Goal: Task Accomplishment & Management: Use online tool/utility

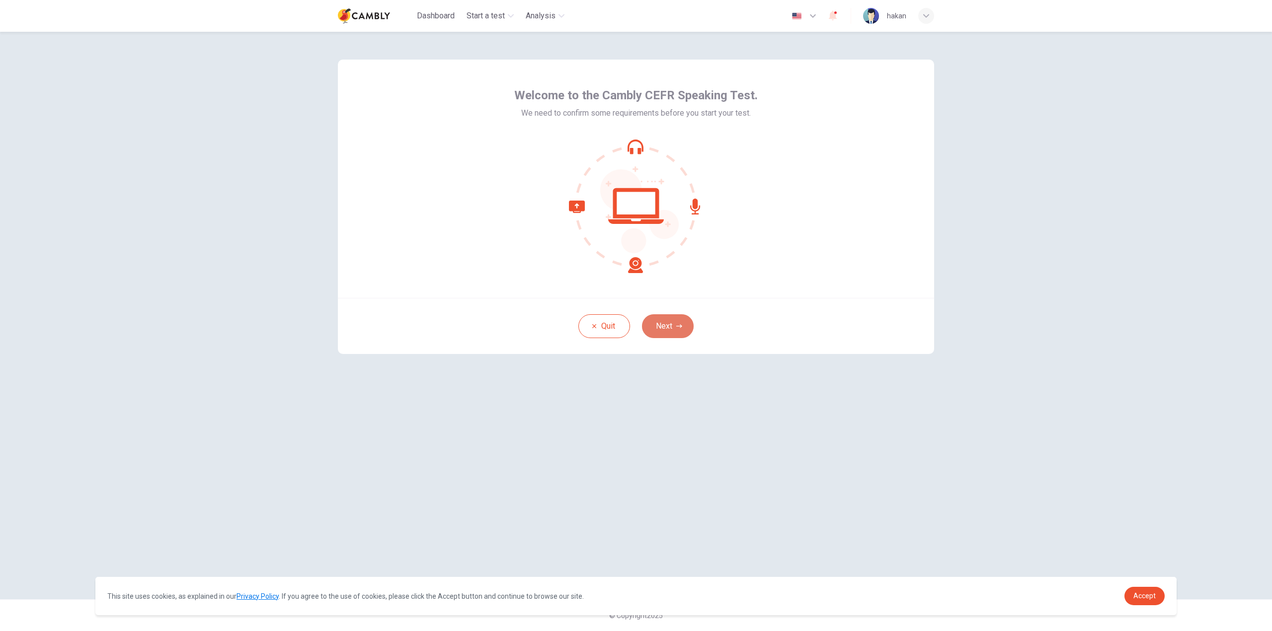
click at [669, 323] on button "Next" at bounding box center [668, 326] width 52 height 24
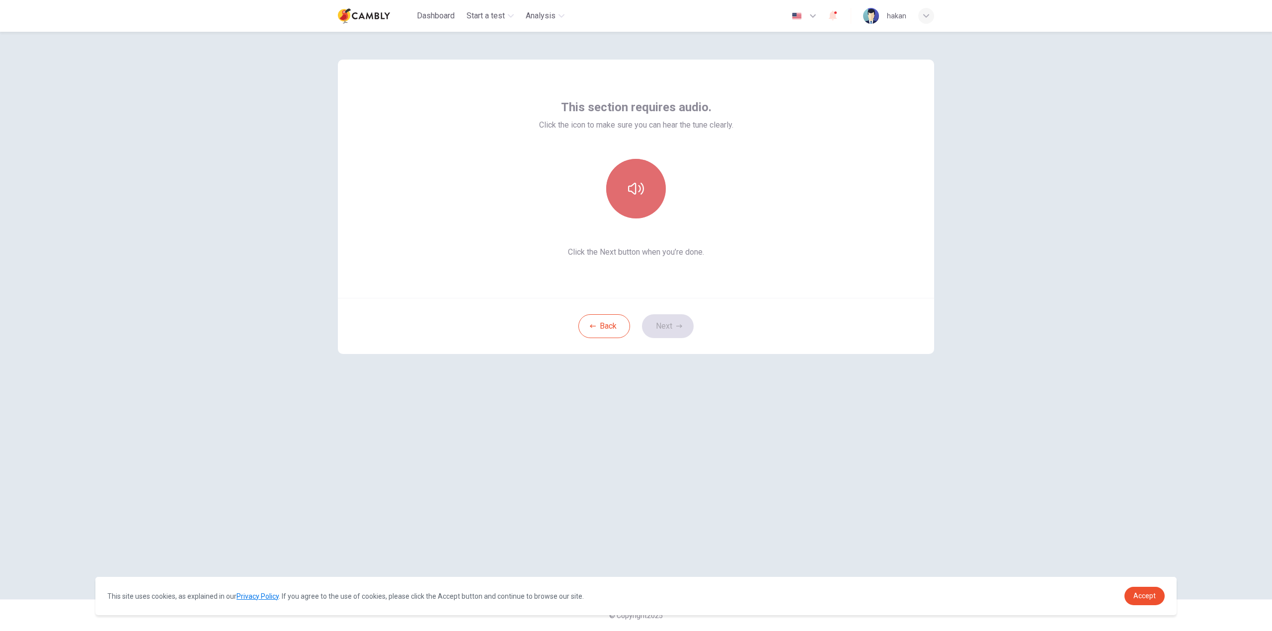
click at [637, 187] on icon "button" at bounding box center [636, 189] width 16 height 16
click at [675, 319] on button "Next" at bounding box center [668, 326] width 52 height 24
click at [633, 200] on h6 "Record" at bounding box center [636, 198] width 22 height 12
click at [634, 200] on h6 "Stop" at bounding box center [635, 198] width 15 height 12
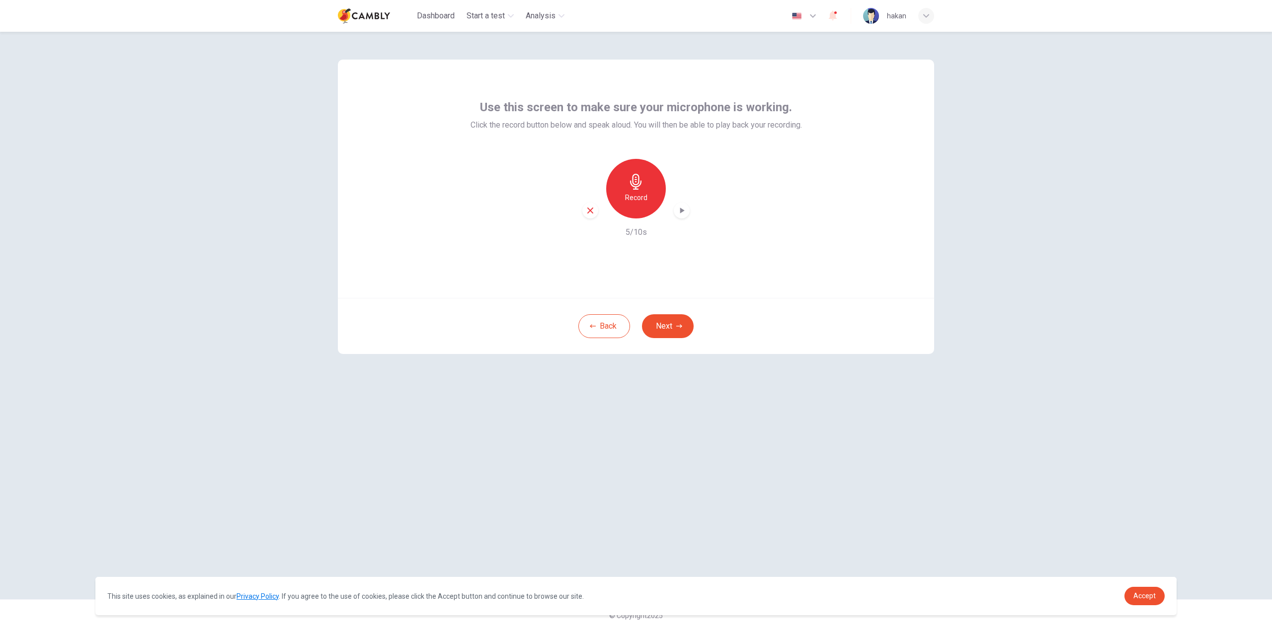
click at [683, 212] on icon "button" at bounding box center [682, 211] width 10 height 10
click at [590, 213] on icon "button" at bounding box center [590, 210] width 9 height 9
click at [607, 319] on button "Back" at bounding box center [604, 326] width 52 height 24
click at [641, 192] on icon "button" at bounding box center [636, 189] width 16 height 16
click at [1151, 597] on span "Accept" at bounding box center [1144, 596] width 22 height 8
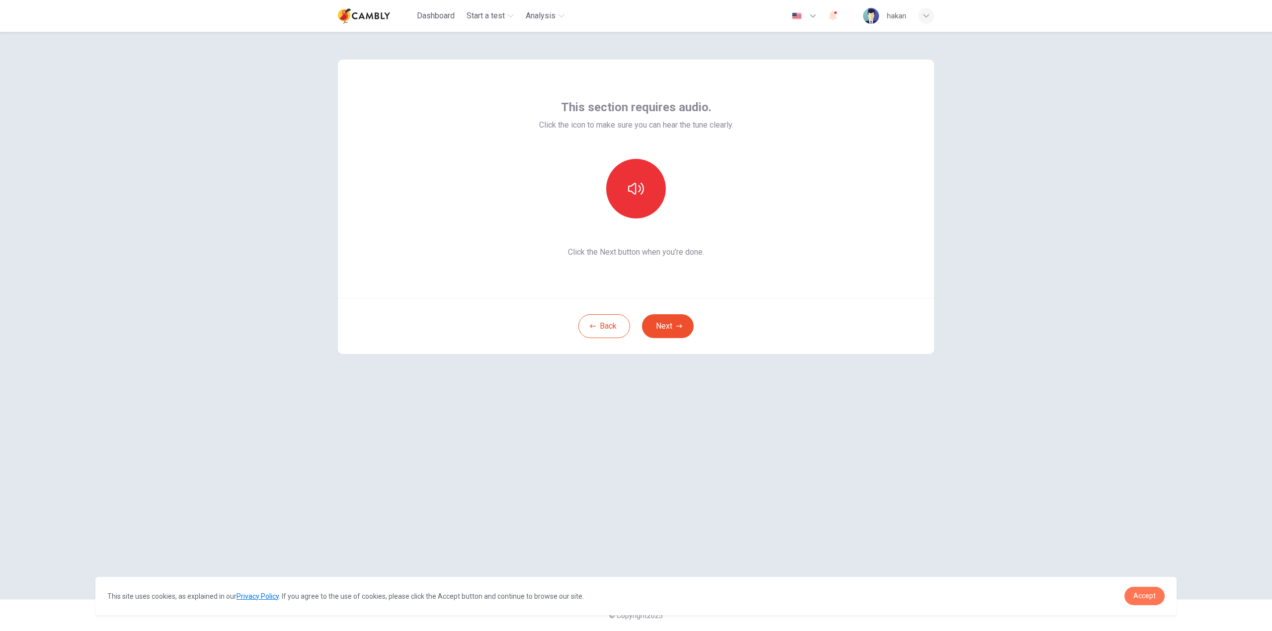
click at [1151, 597] on span "Accept" at bounding box center [1144, 596] width 22 height 8
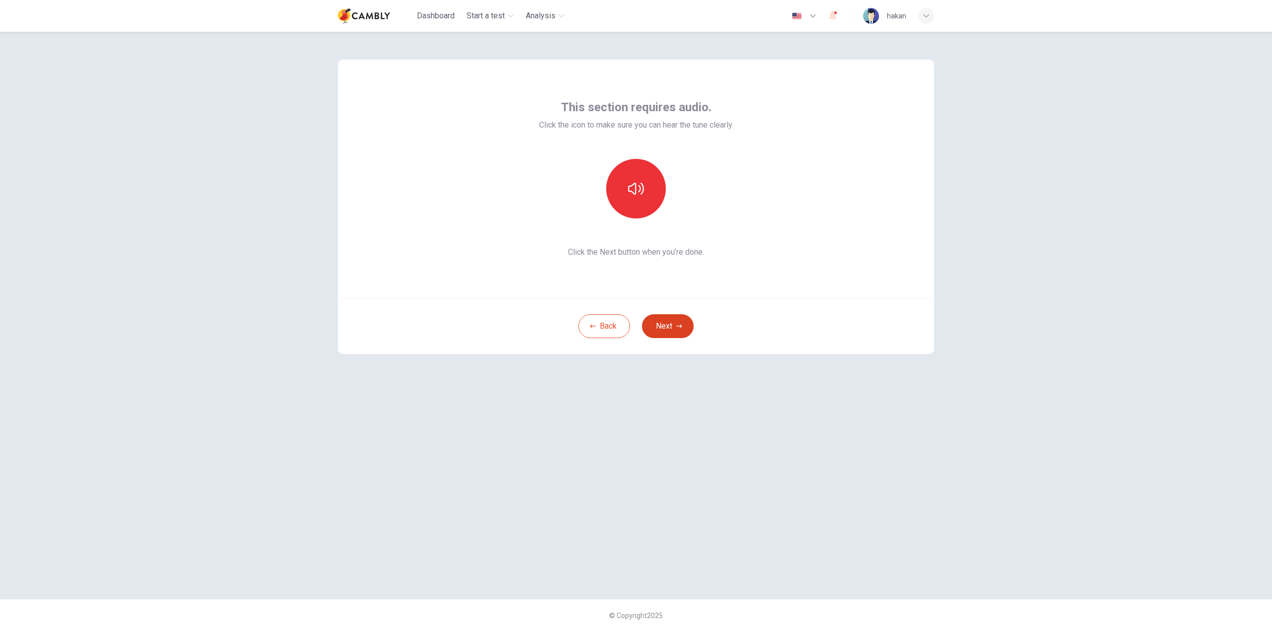
click at [680, 333] on button "Next" at bounding box center [668, 326] width 52 height 24
click at [643, 203] on h6 "Record" at bounding box center [636, 198] width 22 height 12
click at [677, 330] on button "Next" at bounding box center [668, 326] width 52 height 24
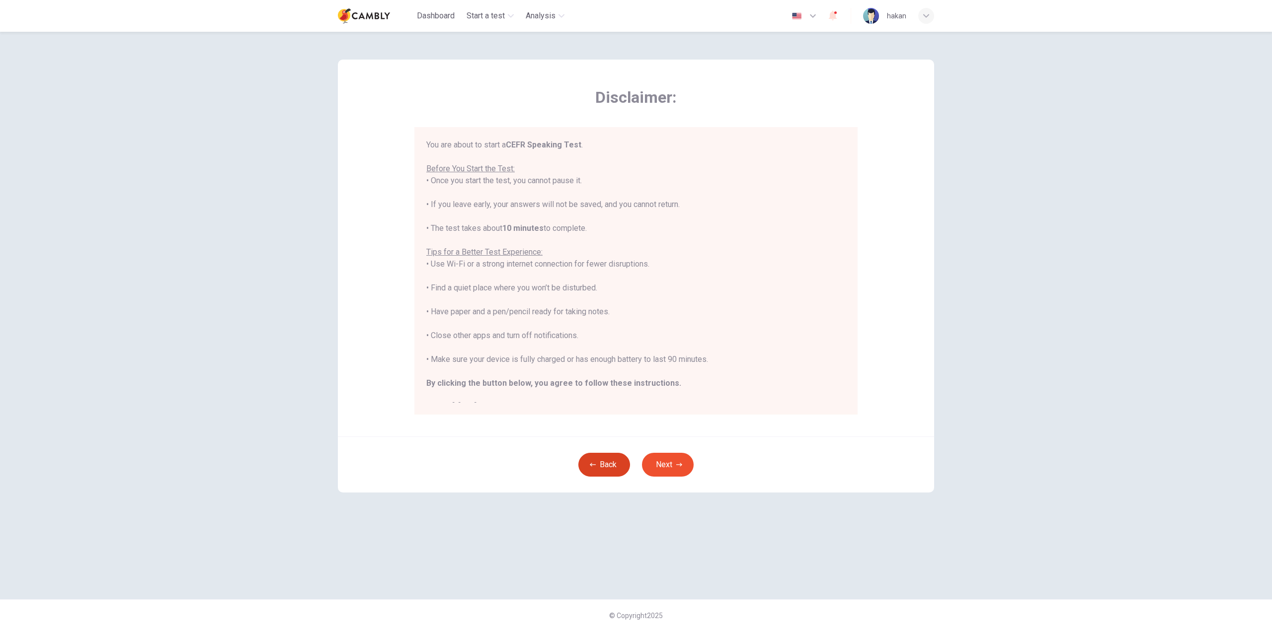
scroll to position [5, 0]
click at [616, 466] on button "Back" at bounding box center [604, 465] width 52 height 24
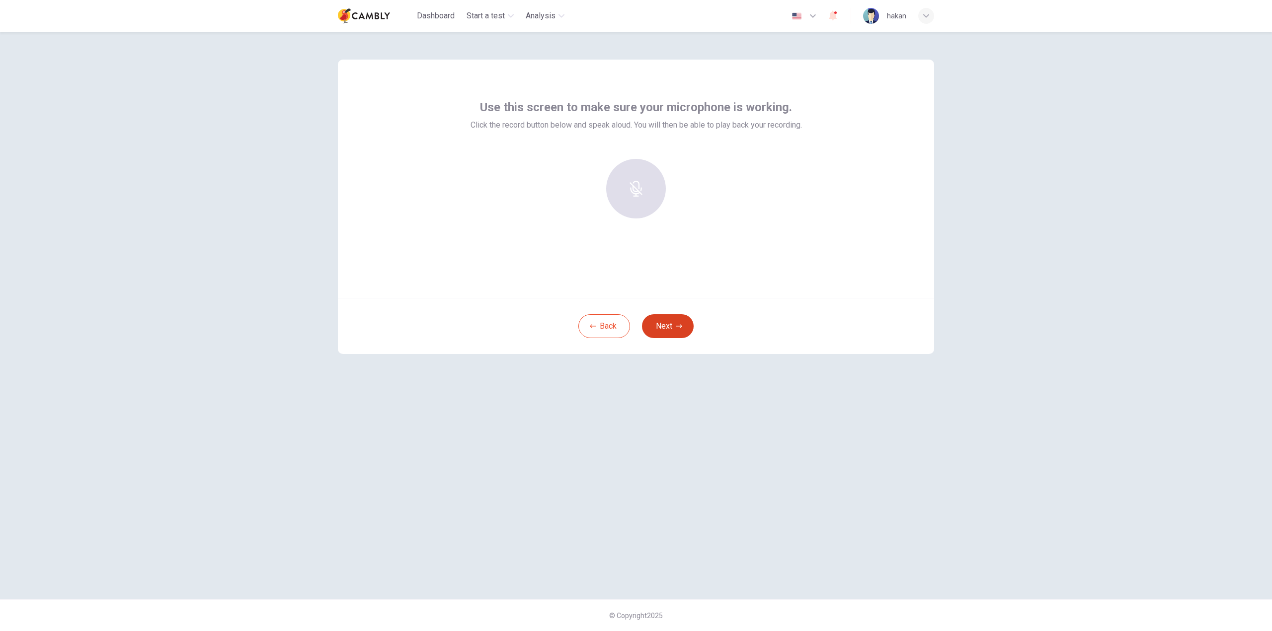
click at [673, 327] on button "Next" at bounding box center [668, 326] width 52 height 24
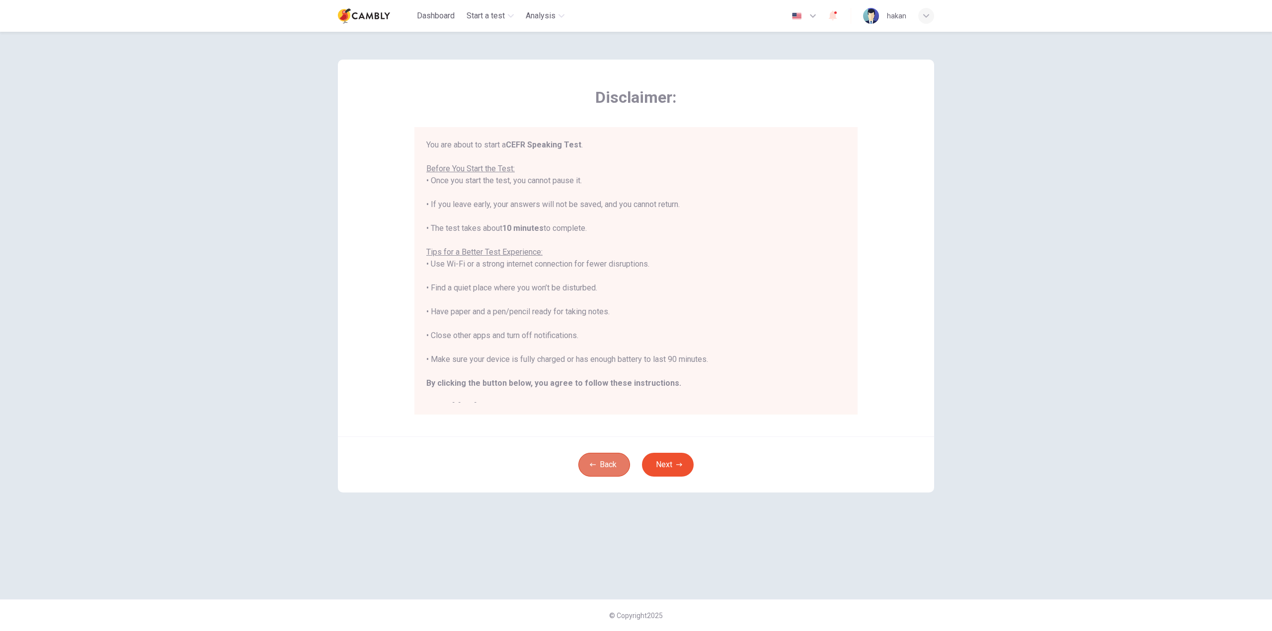
click at [613, 468] on button "Back" at bounding box center [604, 465] width 52 height 24
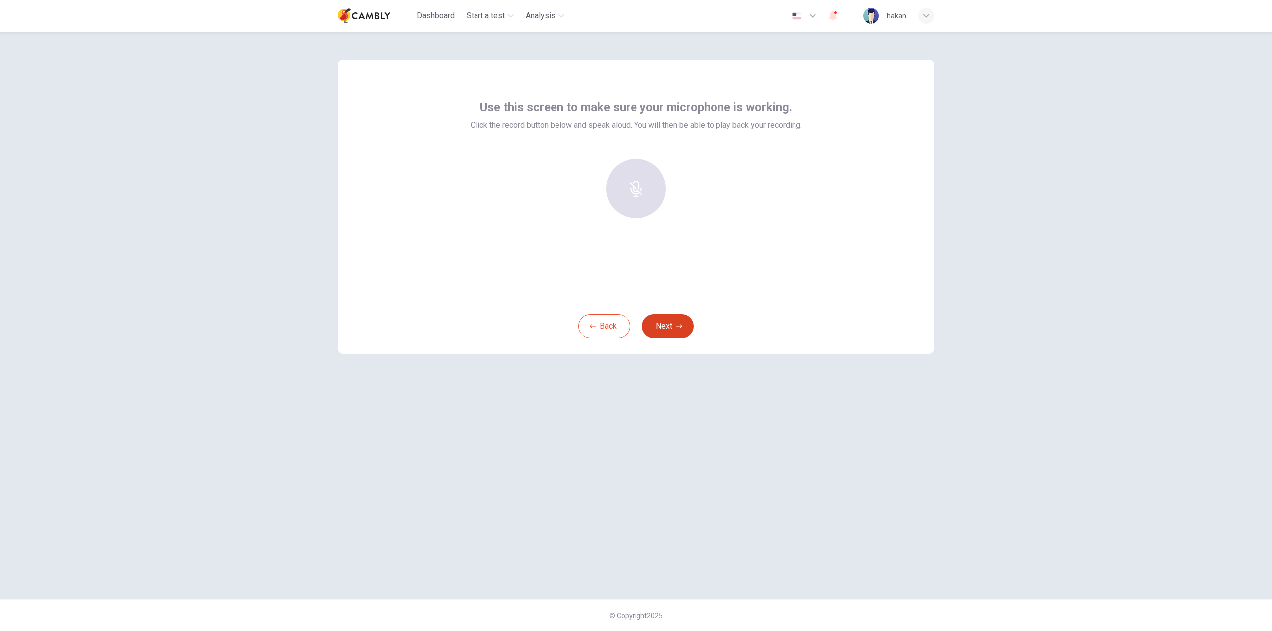
click at [680, 332] on button "Next" at bounding box center [668, 326] width 52 height 24
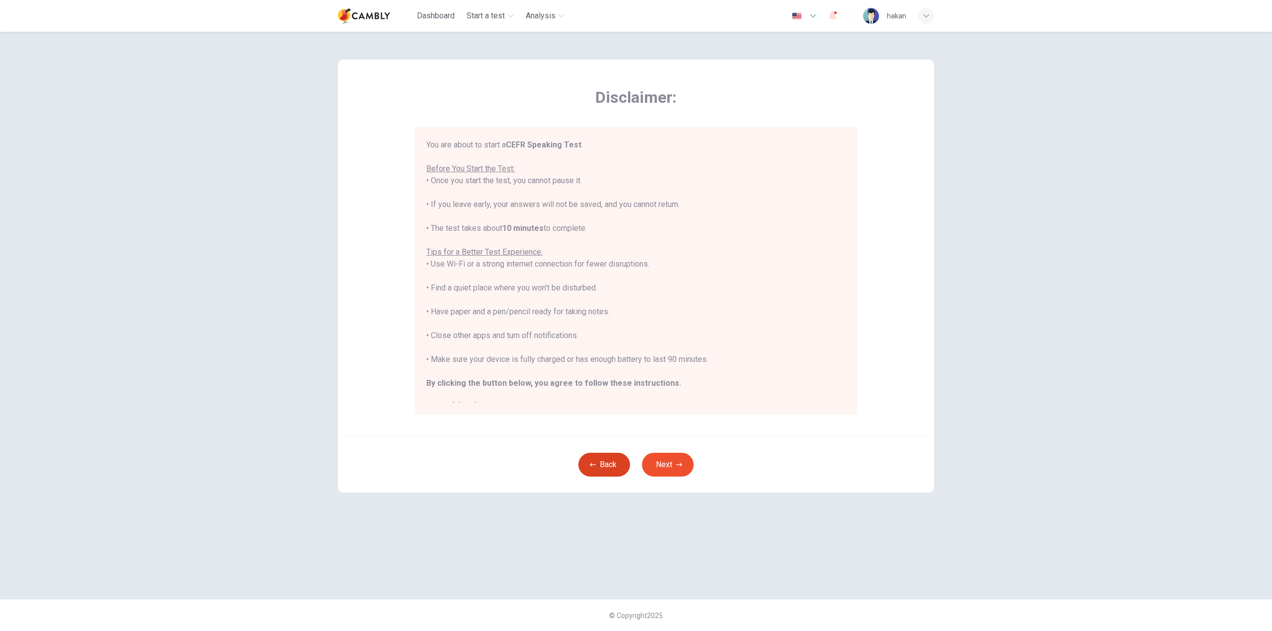
click at [611, 462] on button "Back" at bounding box center [604, 465] width 52 height 24
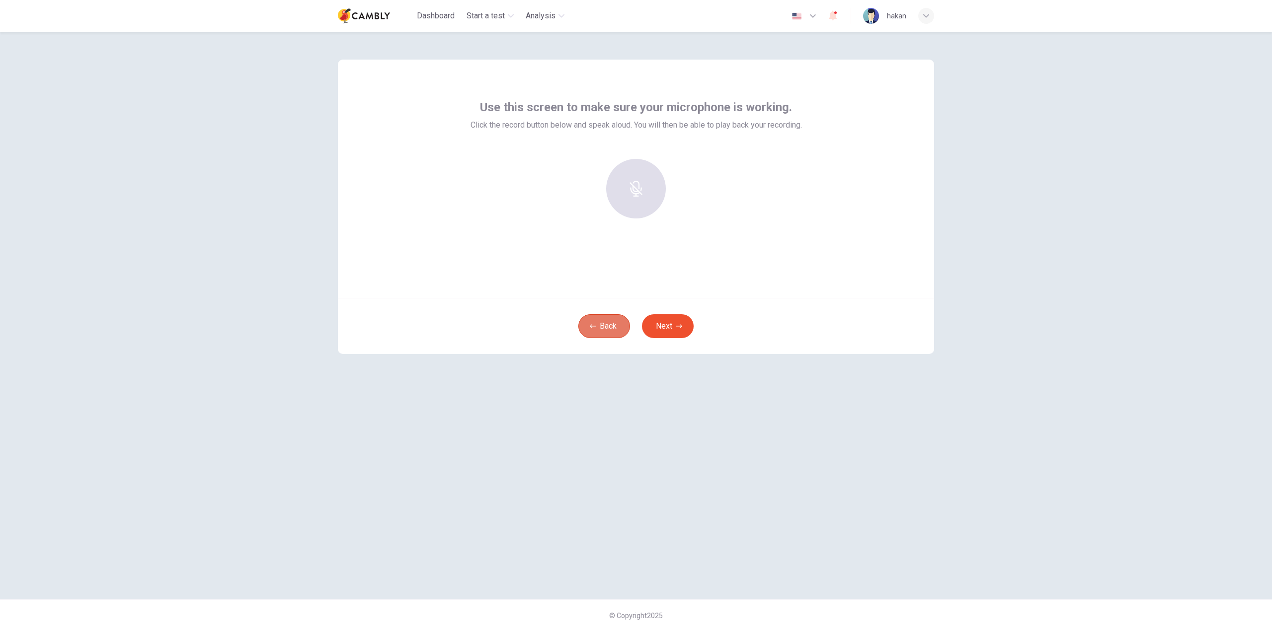
click at [610, 335] on button "Back" at bounding box center [604, 326] width 52 height 24
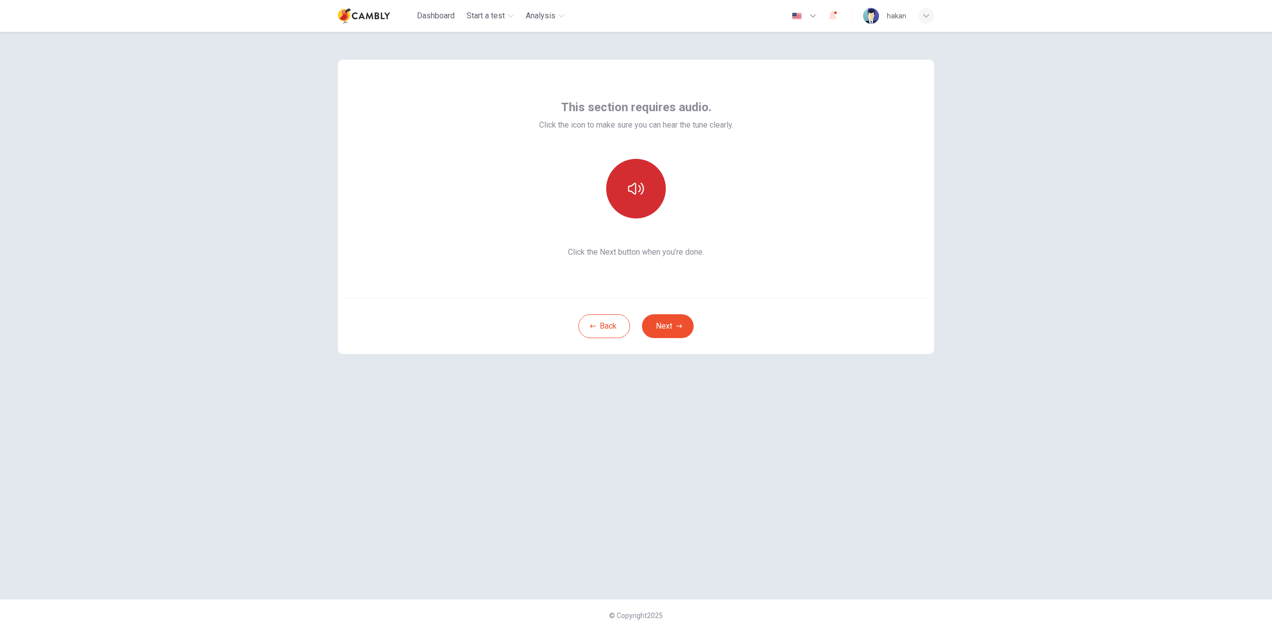
click at [631, 192] on icon "button" at bounding box center [636, 189] width 16 height 16
click at [670, 328] on button "Next" at bounding box center [668, 326] width 52 height 24
click at [644, 199] on div at bounding box center [635, 189] width 107 height 60
click at [636, 203] on div at bounding box center [635, 189] width 107 height 60
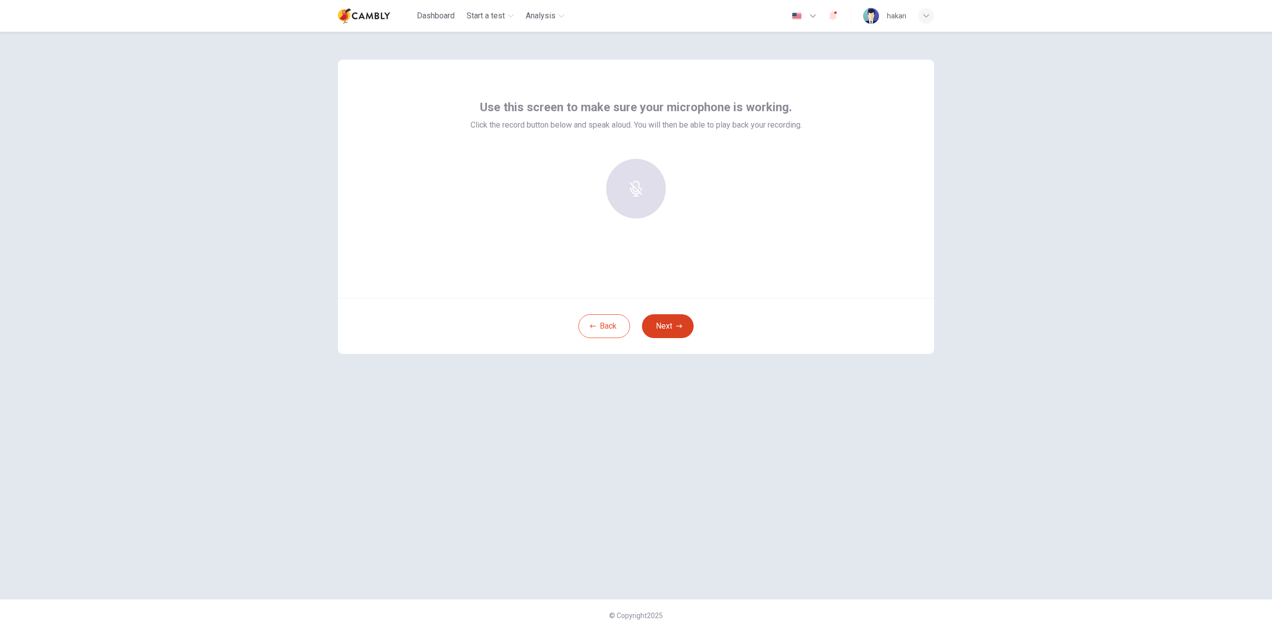
click at [671, 323] on button "Next" at bounding box center [668, 326] width 52 height 24
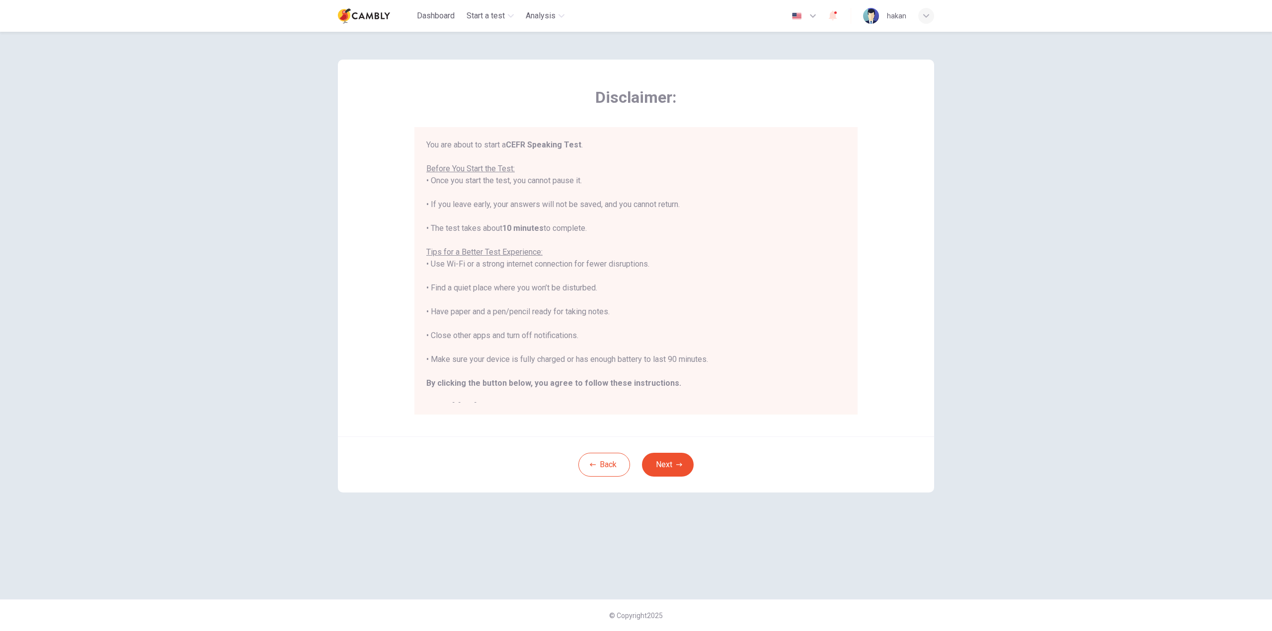
click at [673, 470] on button "Next" at bounding box center [668, 465] width 52 height 24
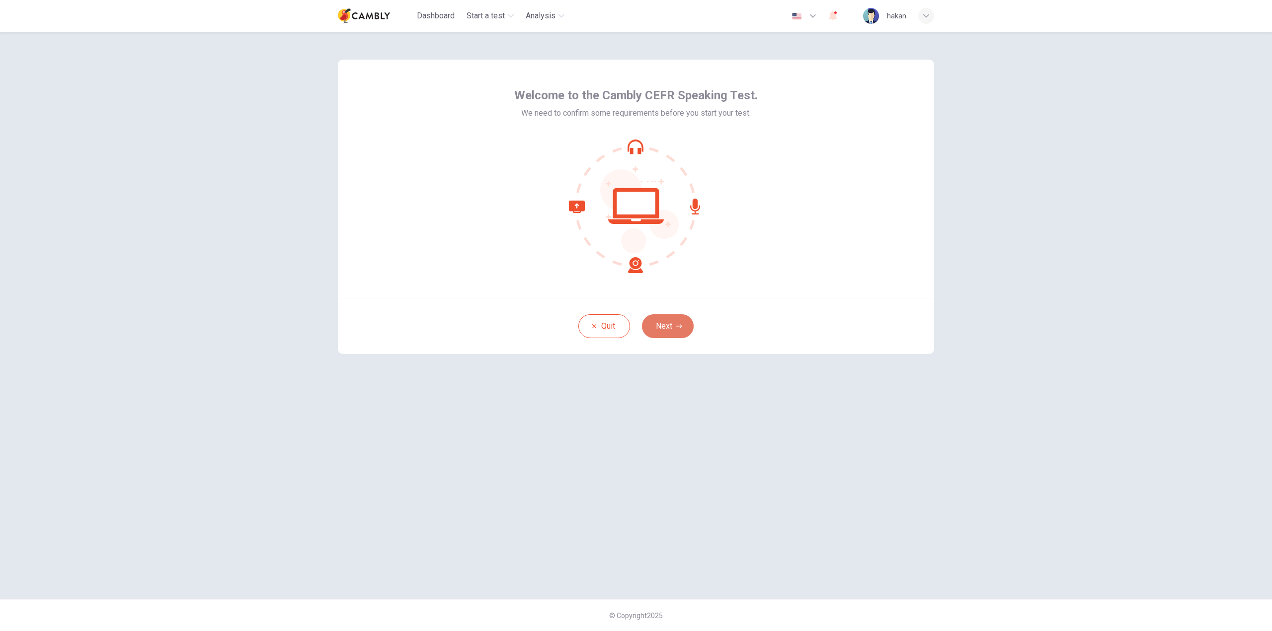
click at [681, 330] on button "Next" at bounding box center [668, 326] width 52 height 24
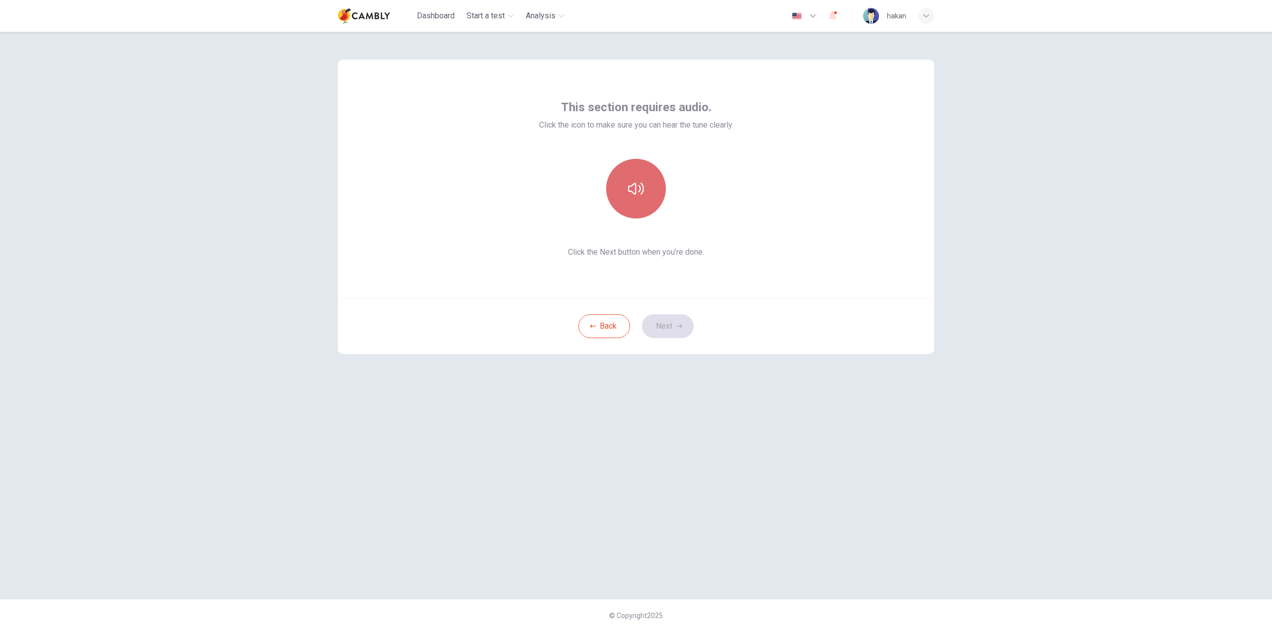
click at [640, 199] on button "button" at bounding box center [636, 189] width 60 height 60
click at [675, 328] on button "Next" at bounding box center [668, 326] width 52 height 24
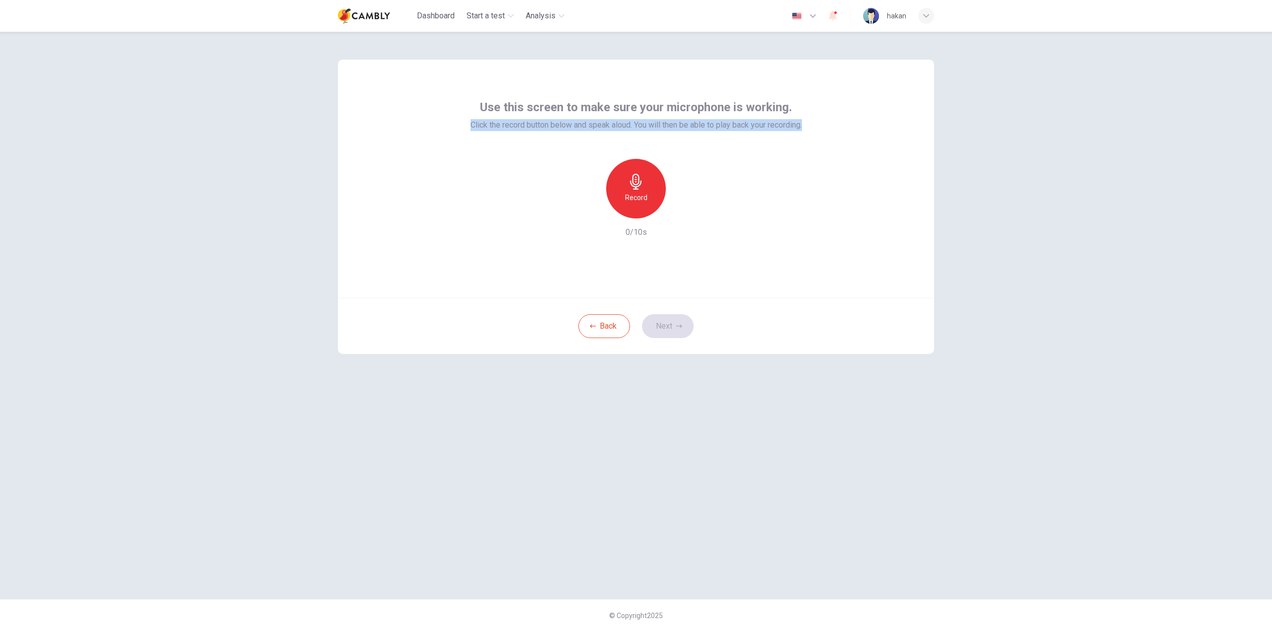
drag, startPoint x: 468, startPoint y: 125, endPoint x: 818, endPoint y: 127, distance: 349.3
click at [818, 127] on div "Use this screen to make sure your microphone is working. Click the record butto…" at bounding box center [636, 179] width 596 height 238
copy span "Click the record button below and speak aloud. You will then be able to play ba…"
click at [743, 227] on div "Record 0/10s" at bounding box center [635, 198] width 331 height 79
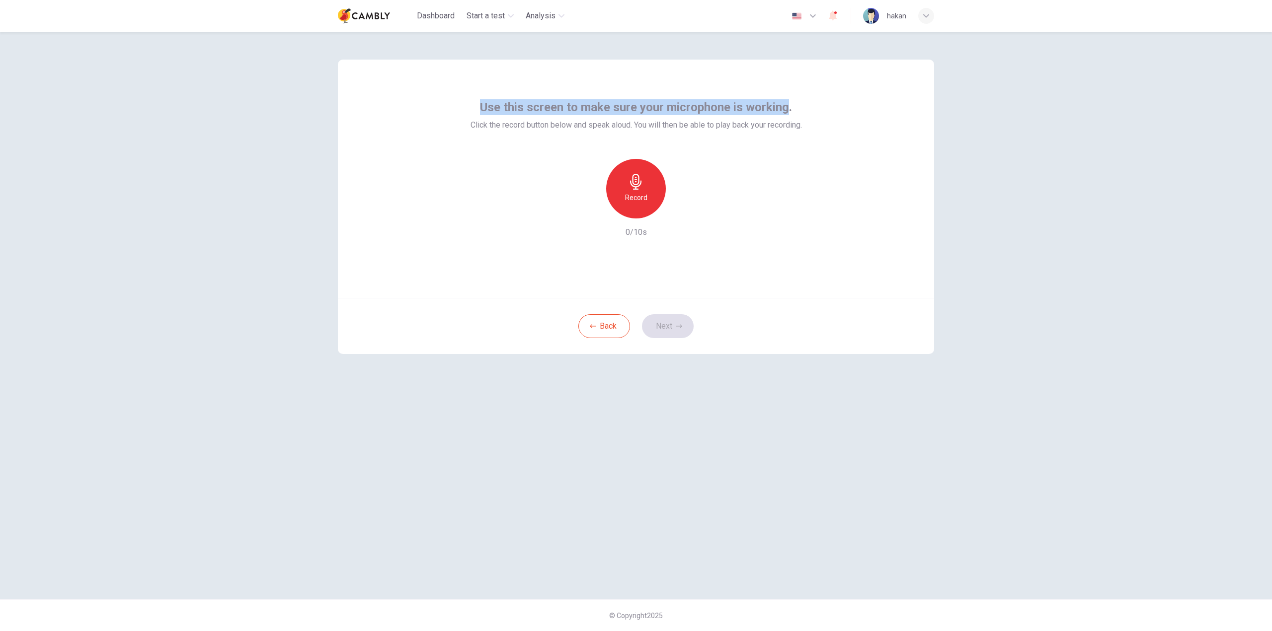
drag, startPoint x: 788, startPoint y: 105, endPoint x: 479, endPoint y: 104, distance: 308.5
click at [479, 104] on div "Use this screen to make sure your microphone is working. Click the record butto…" at bounding box center [635, 115] width 331 height 32
copy span "Use this screen to make sure your microphone is working"
click at [766, 208] on div "Record 0/10s" at bounding box center [635, 198] width 331 height 79
click at [835, 178] on div "Use this screen to make sure your microphone is working. Click the record butto…" at bounding box center [636, 179] width 596 height 238
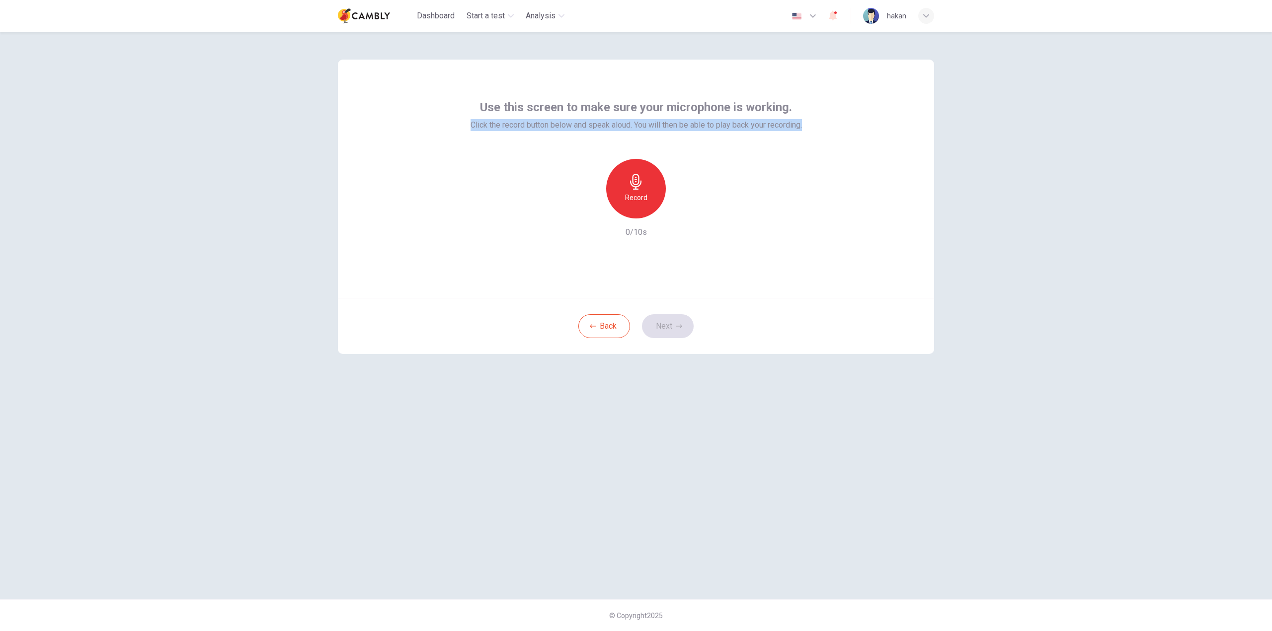
drag, startPoint x: 807, startPoint y: 126, endPoint x: 464, endPoint y: 123, distance: 343.3
click at [464, 123] on div "Use this screen to make sure your microphone is working. Click the record butto…" at bounding box center [636, 179] width 596 height 238
copy span "Click the record button below and speak aloud. You will then be able to play ba…"
click at [748, 537] on div "Use this screen to make sure your microphone is working. Click the record butto…" at bounding box center [636, 316] width 628 height 568
click at [599, 325] on button "Back" at bounding box center [604, 326] width 52 height 24
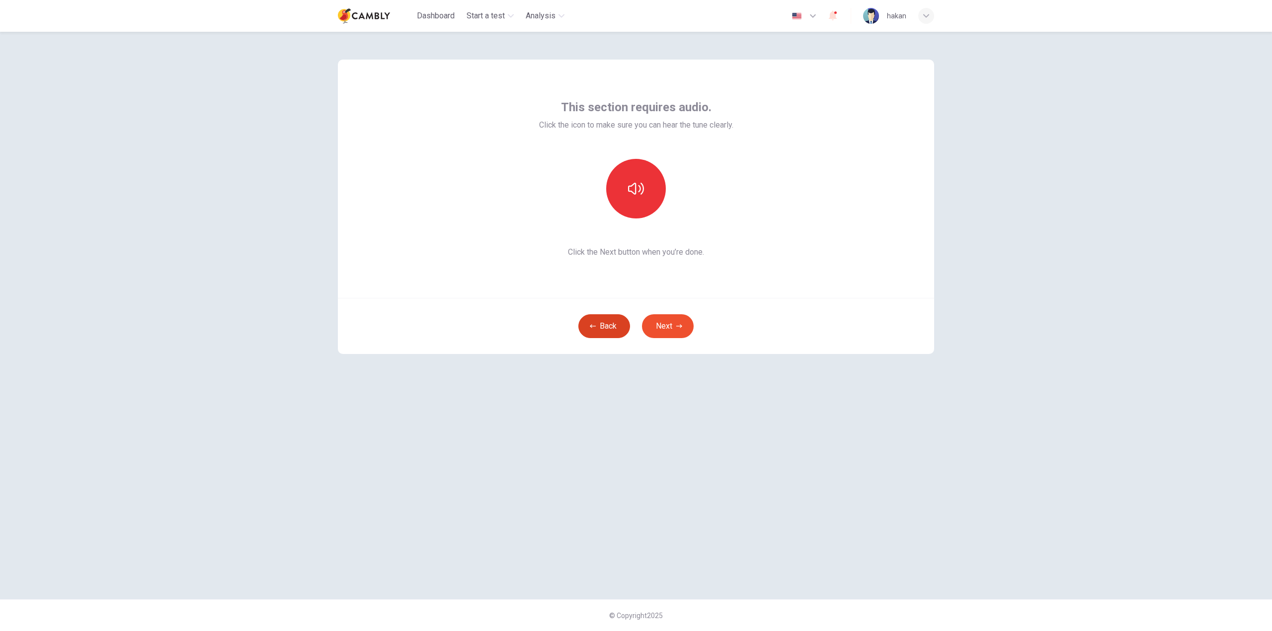
click at [606, 334] on button "Back" at bounding box center [604, 326] width 52 height 24
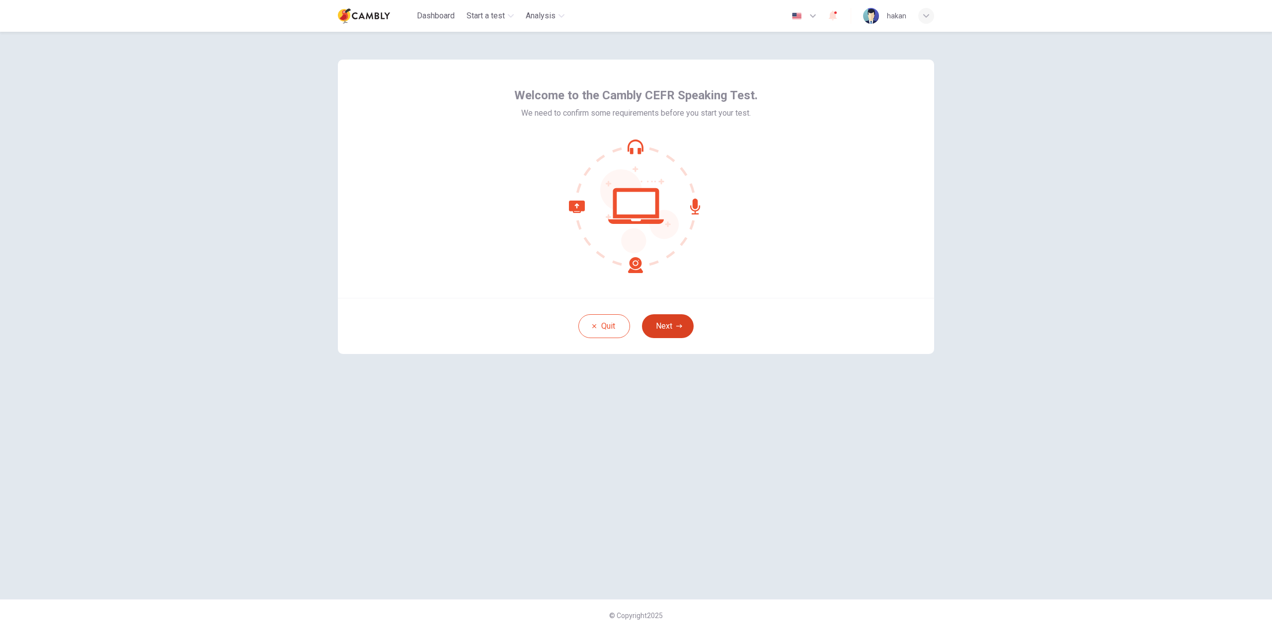
click at [684, 329] on button "Next" at bounding box center [668, 326] width 52 height 24
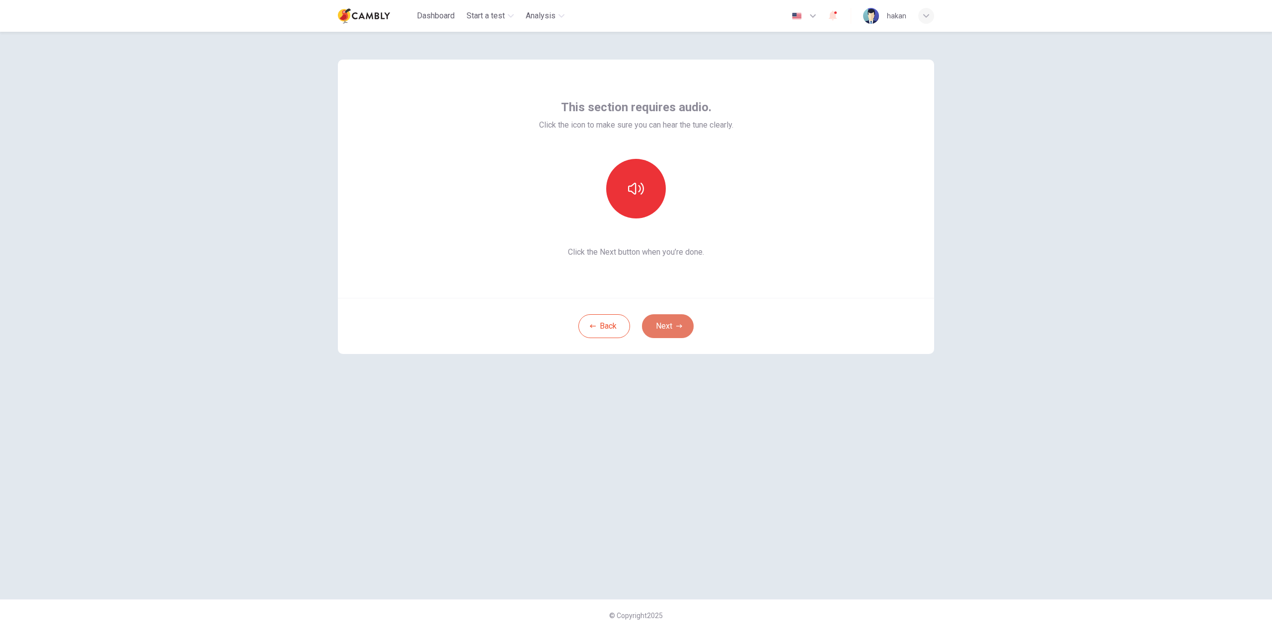
click at [676, 333] on button "Next" at bounding box center [668, 326] width 52 height 24
click at [477, 9] on button "Start a test" at bounding box center [490, 16] width 55 height 18
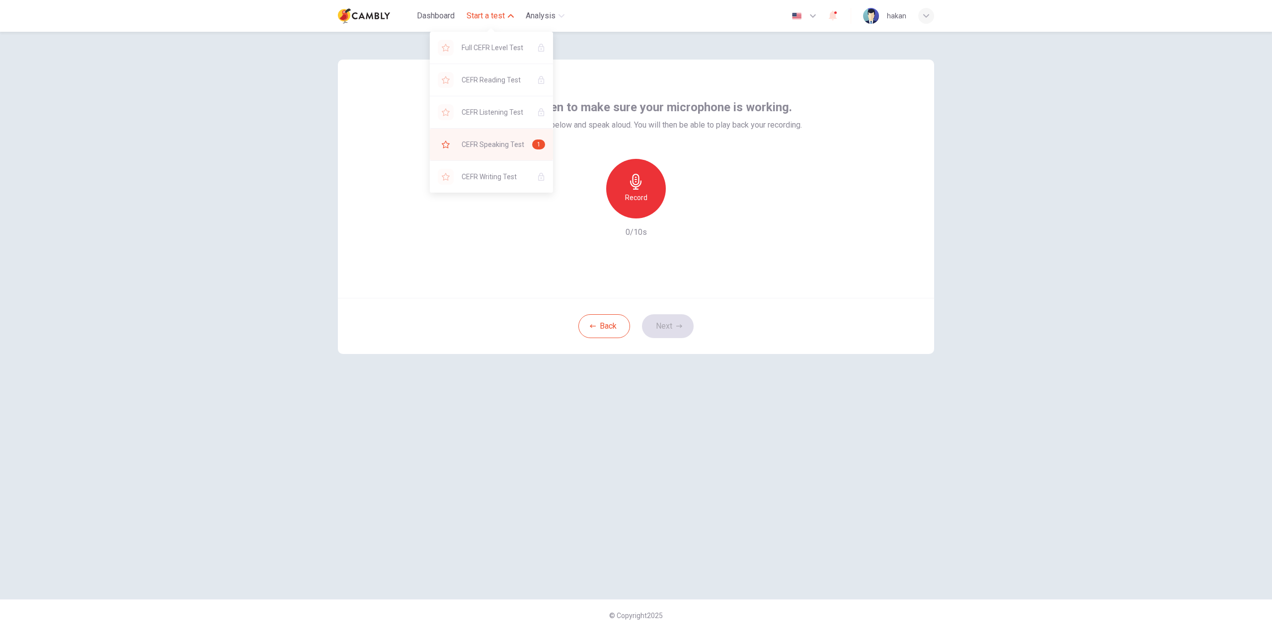
click at [497, 141] on span "CEFR Speaking Test" at bounding box center [493, 145] width 63 height 12
click at [664, 429] on div "Use this screen to make sure your microphone is working. Click the record butto…" at bounding box center [636, 316] width 628 height 568
click at [925, 15] on icon "button" at bounding box center [926, 15] width 6 height 3
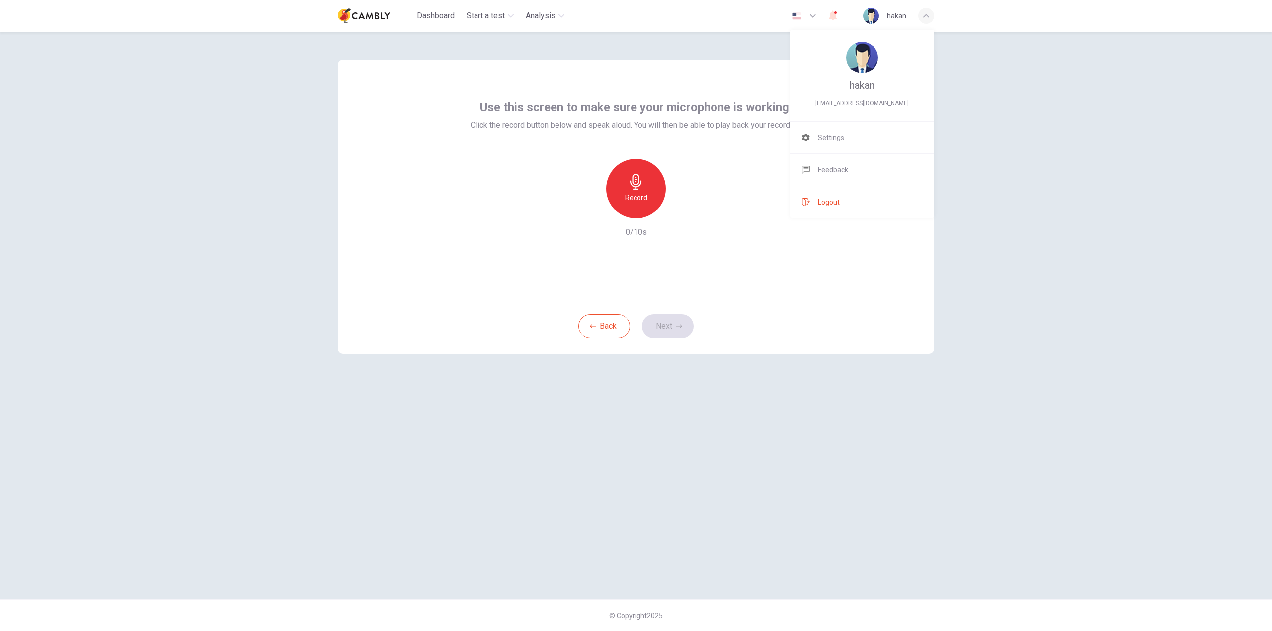
click at [814, 206] on li "Logout" at bounding box center [862, 202] width 144 height 32
